Goal: Check status: Check status

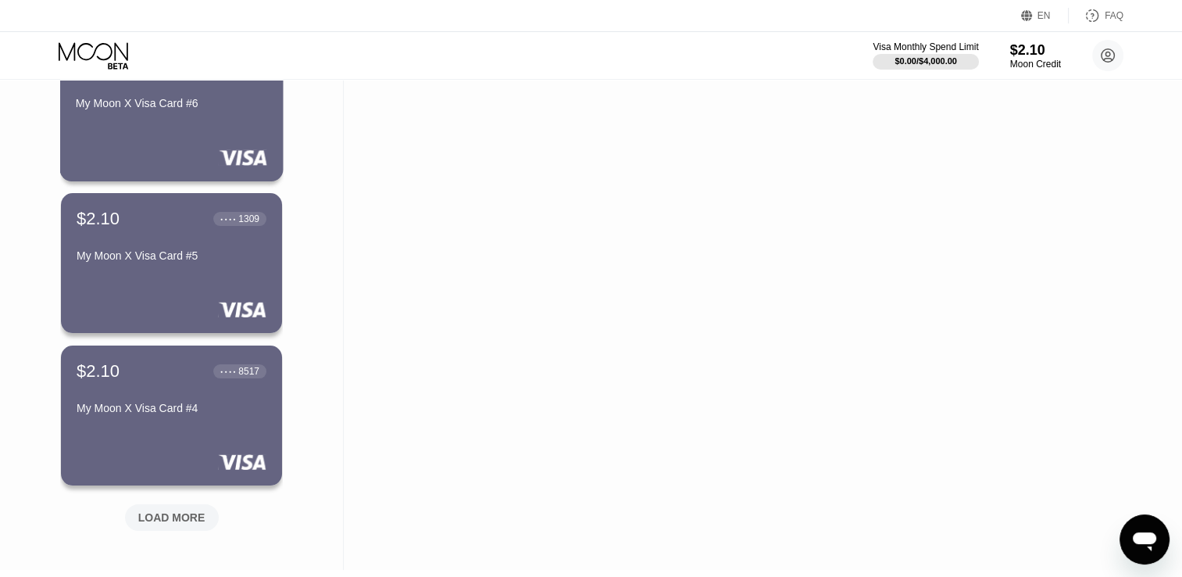
scroll to position [469, 0]
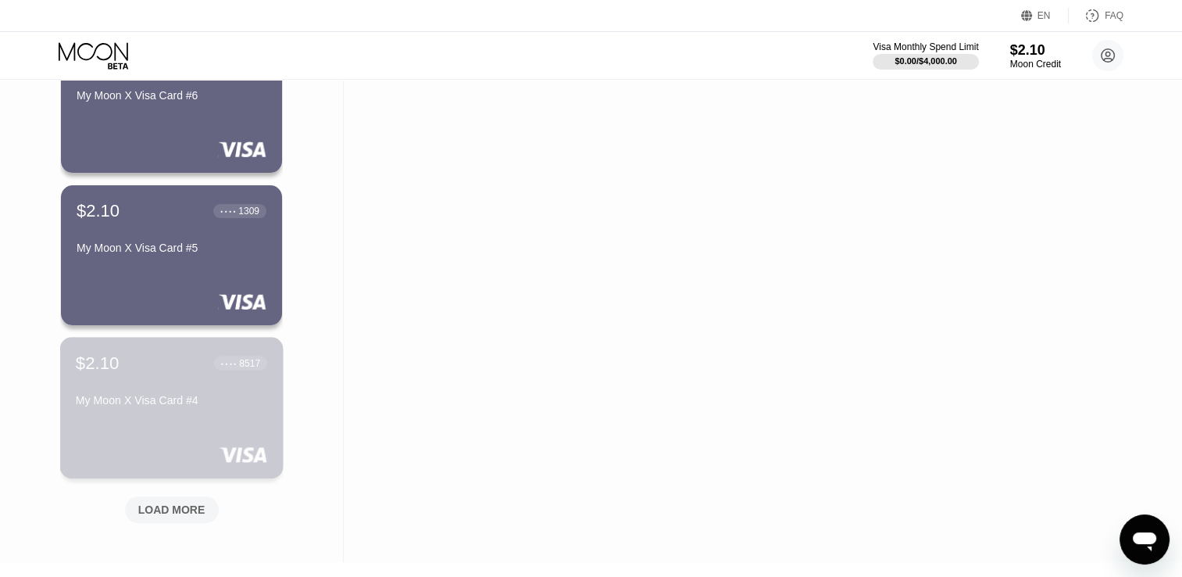
click at [175, 399] on div "My Moon X Visa Card #4" at bounding box center [171, 400] width 191 height 13
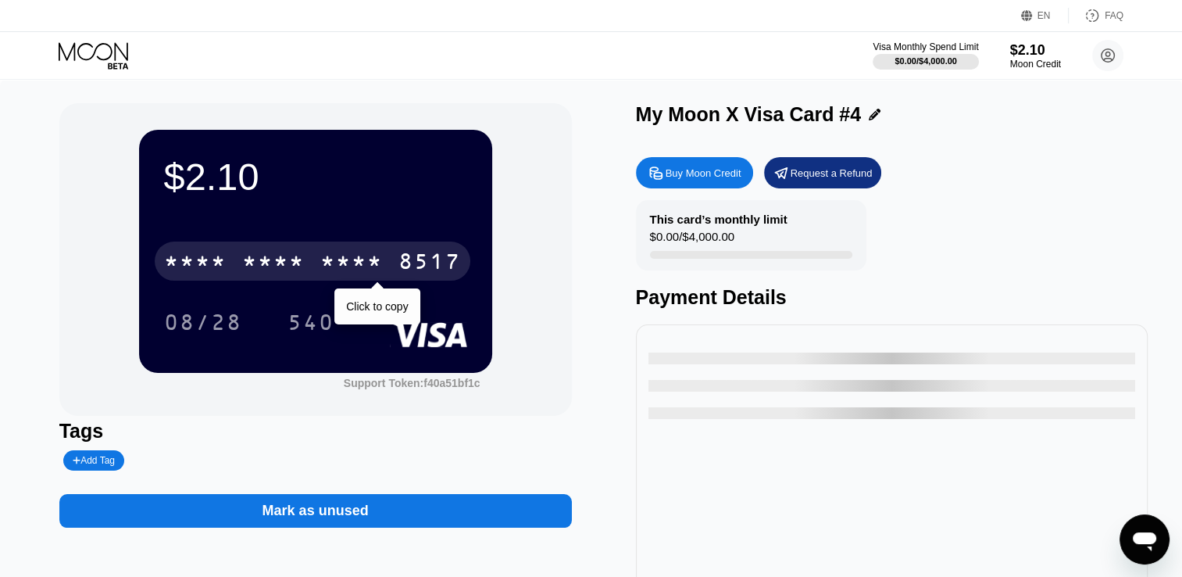
click at [424, 266] on div "8517" at bounding box center [430, 263] width 63 height 25
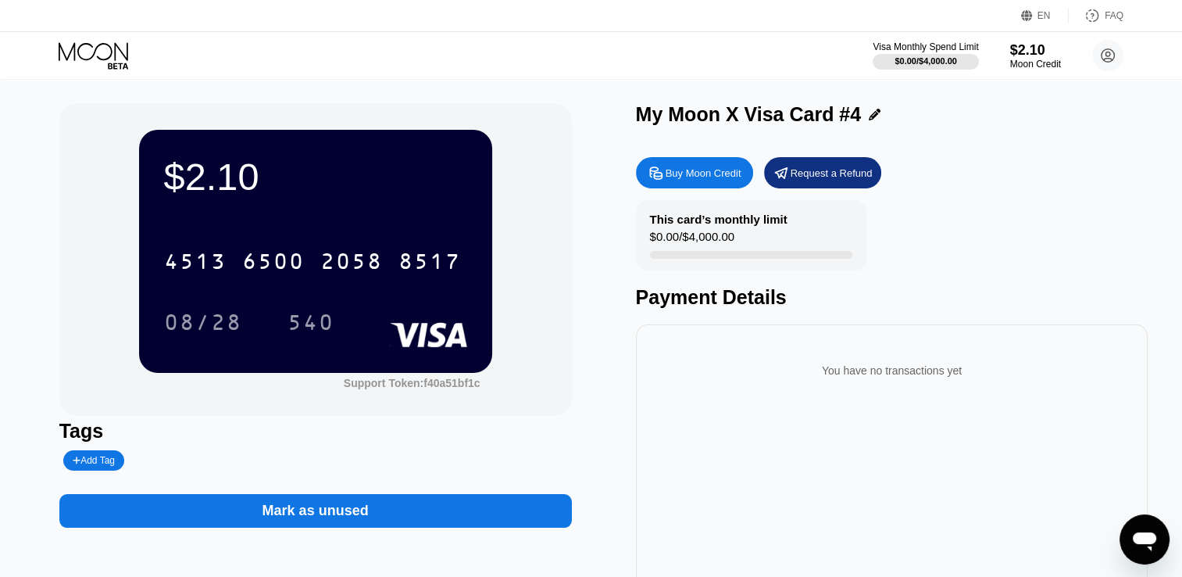
click at [73, 138] on div "$2.10 4513 6500 2058 8517 08/28 540 Support Token: f40a51bf1c" at bounding box center [315, 259] width 513 height 313
